Goal: Task Accomplishment & Management: Manage account settings

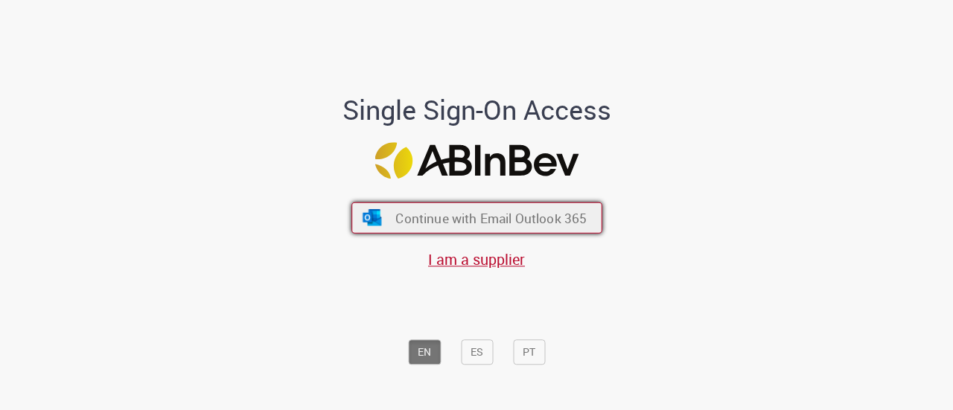
click at [406, 226] on span "Continue with Email Outlook 365" at bounding box center [490, 217] width 191 height 17
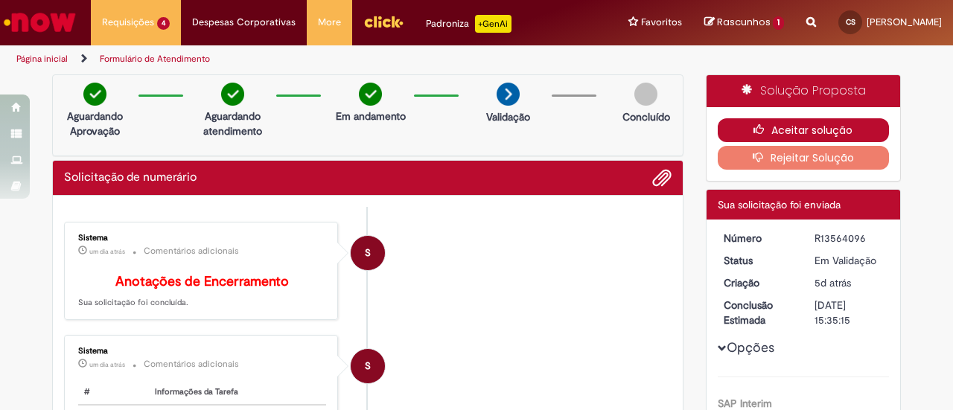
click at [820, 127] on button "Aceitar solução" at bounding box center [804, 130] width 172 height 24
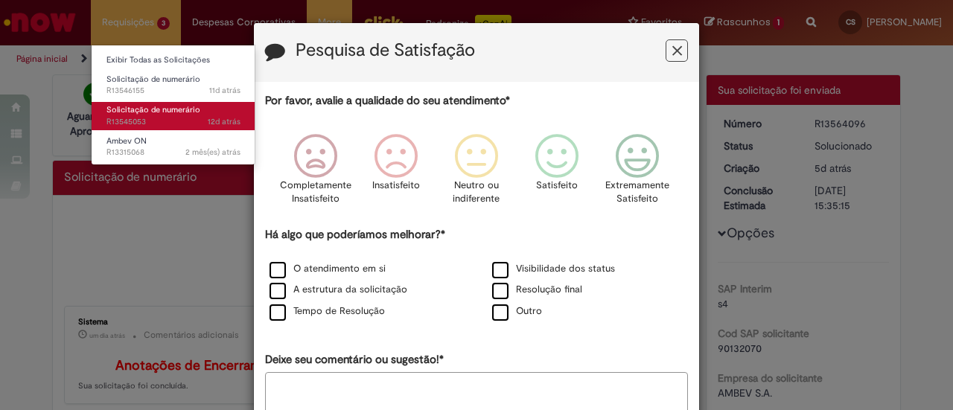
click at [156, 104] on span "Solicitação de numerário" at bounding box center [153, 109] width 94 height 11
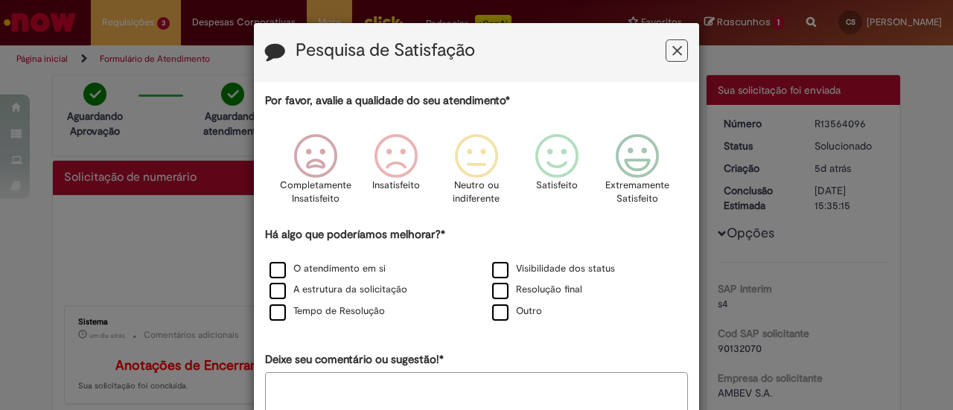
click at [676, 50] on icon "Feedback" at bounding box center [677, 51] width 10 height 16
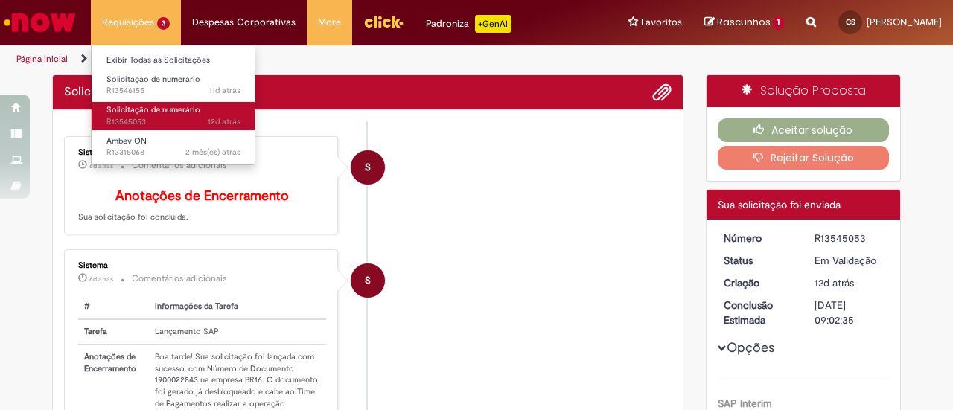
click at [171, 112] on span "Solicitação de numerário" at bounding box center [153, 109] width 94 height 11
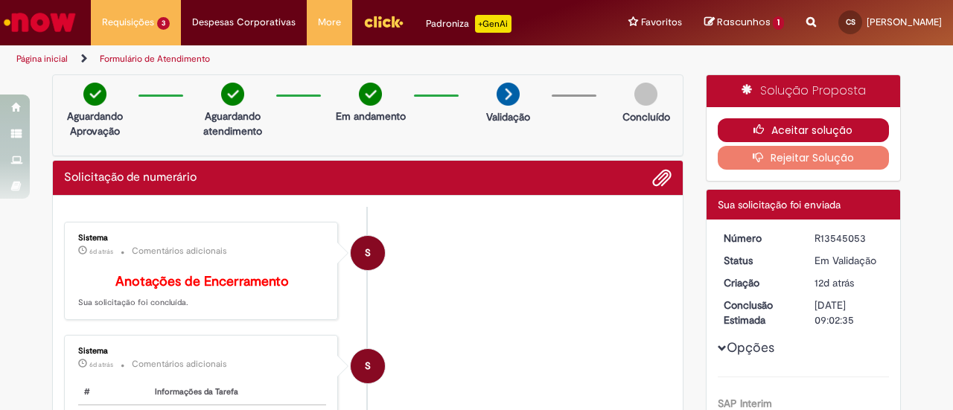
click at [746, 125] on button "Aceitar solução" at bounding box center [804, 130] width 172 height 24
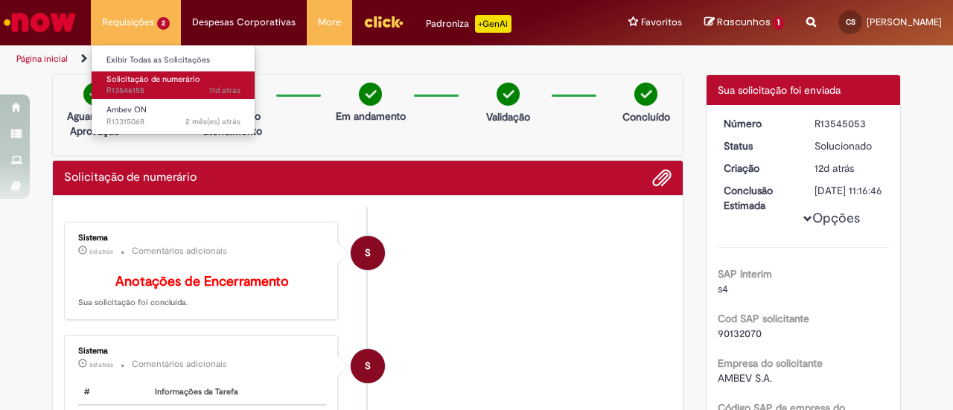
click at [162, 84] on link "Solicitação de numerário 11d atrás 11 dias atrás R13546155" at bounding box center [174, 85] width 164 height 28
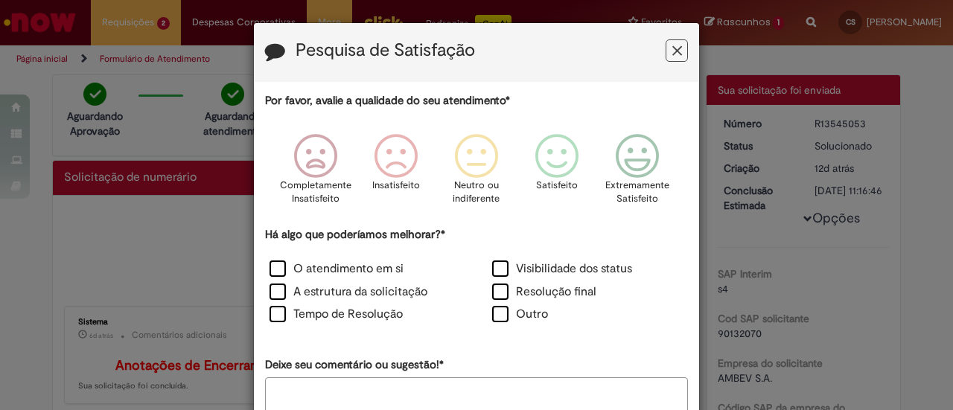
click at [674, 48] on icon "Feedback" at bounding box center [677, 51] width 10 height 16
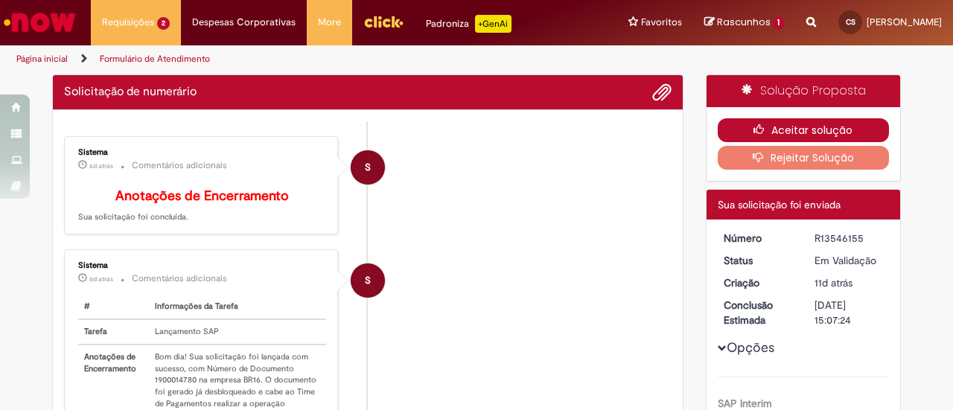
click at [776, 132] on button "Aceitar solução" at bounding box center [804, 130] width 172 height 24
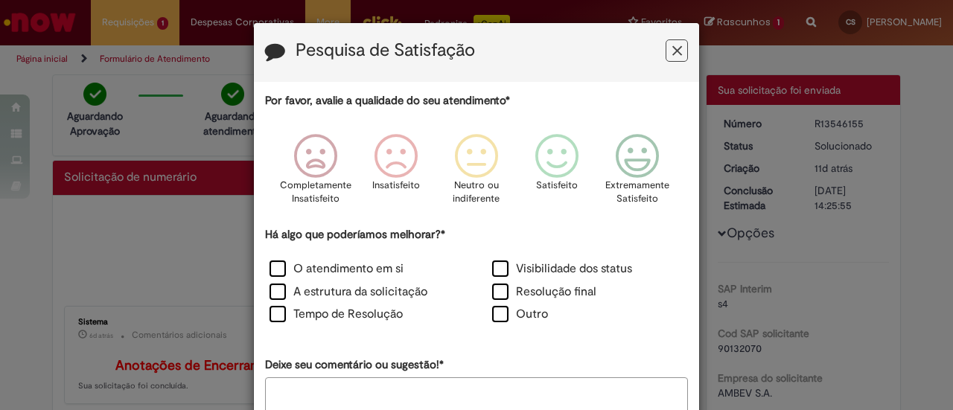
click at [677, 45] on button "Feedback" at bounding box center [676, 50] width 22 height 22
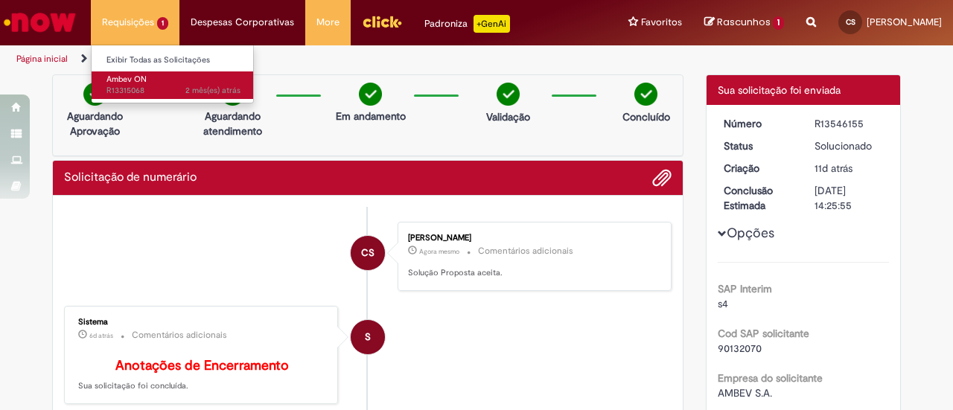
click at [152, 89] on span "2 mês(es) atrás 2 meses atrás R13315068" at bounding box center [173, 91] width 134 height 12
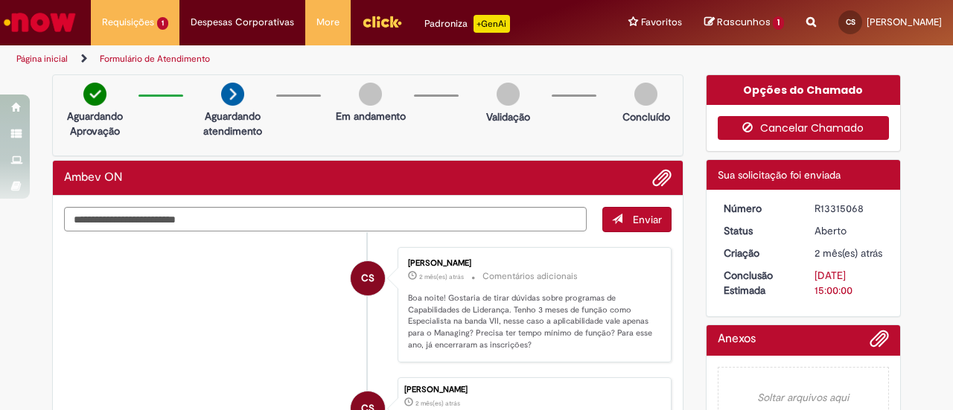
click at [827, 120] on button "Cancelar Chamado" at bounding box center [804, 128] width 172 height 24
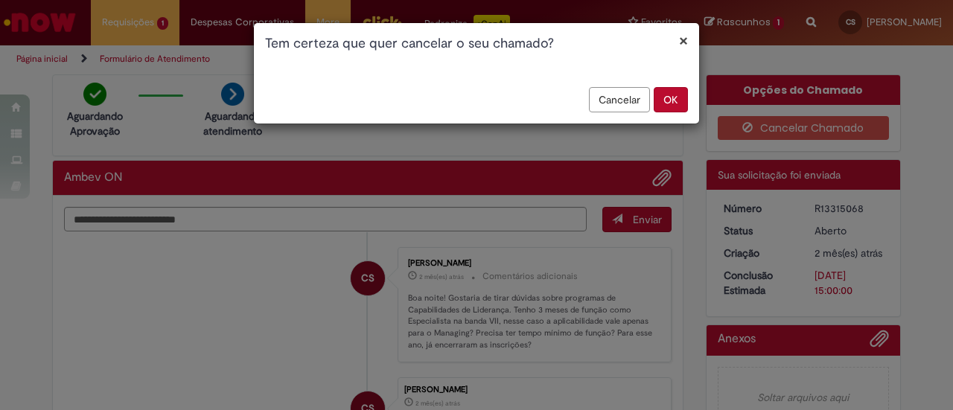
click at [667, 102] on button "OK" at bounding box center [671, 99] width 34 height 25
